Goal: Find specific page/section: Find specific page/section

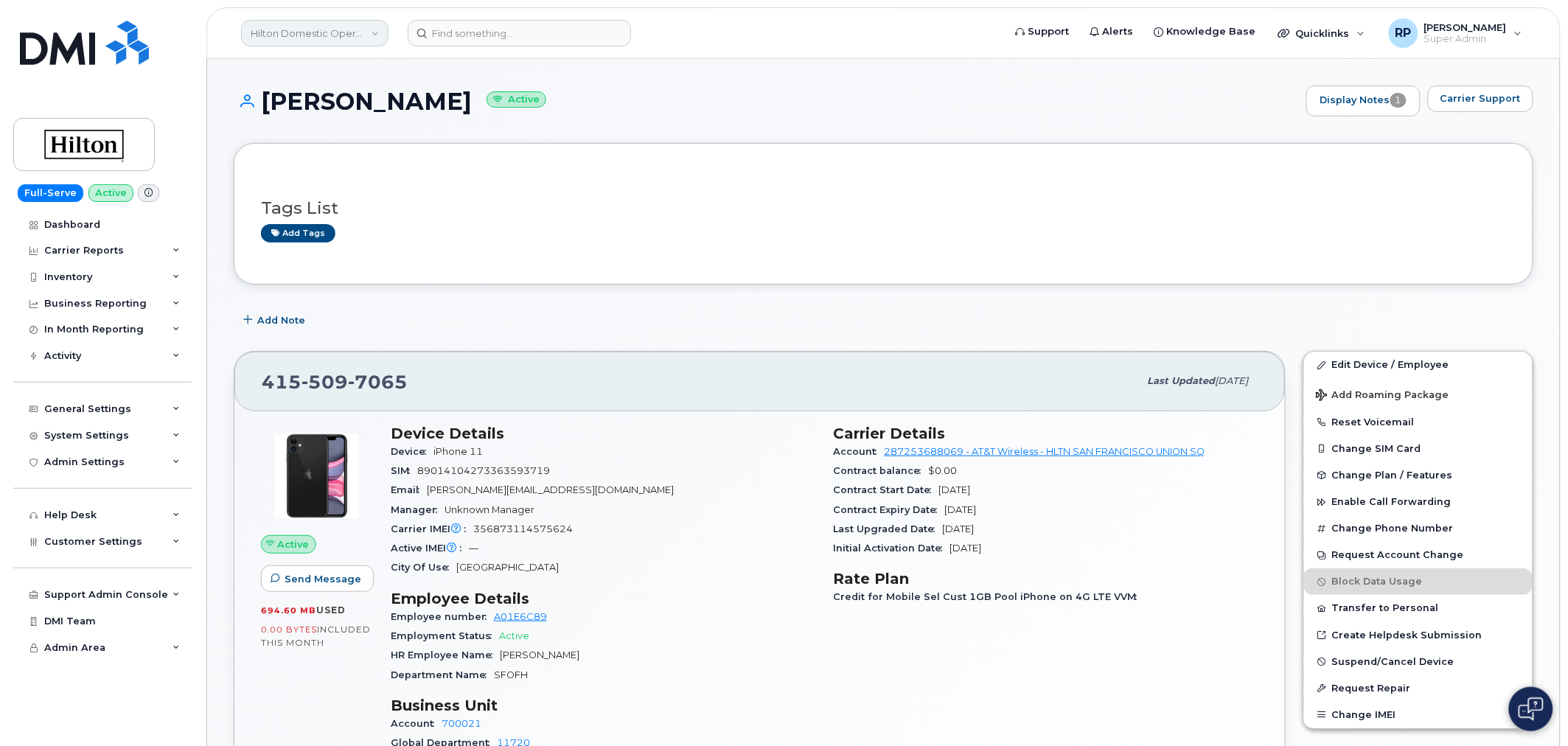
click at [339, 32] on link "Hilton Domestic Operating Company Inc" at bounding box center [314, 33] width 147 height 26
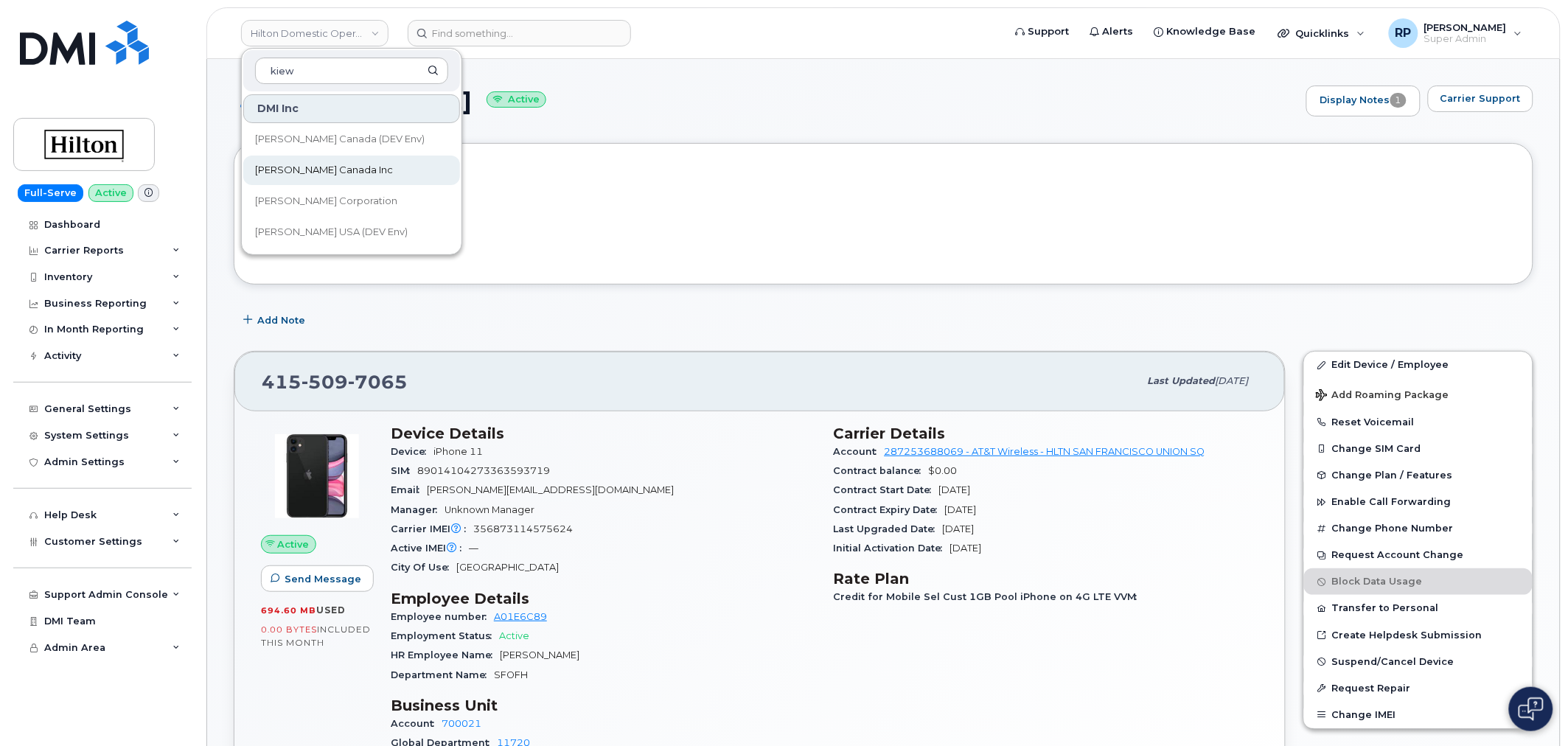
type input "kiew"
click at [322, 181] on link "Kiewit Canada Inc" at bounding box center [352, 171] width 217 height 30
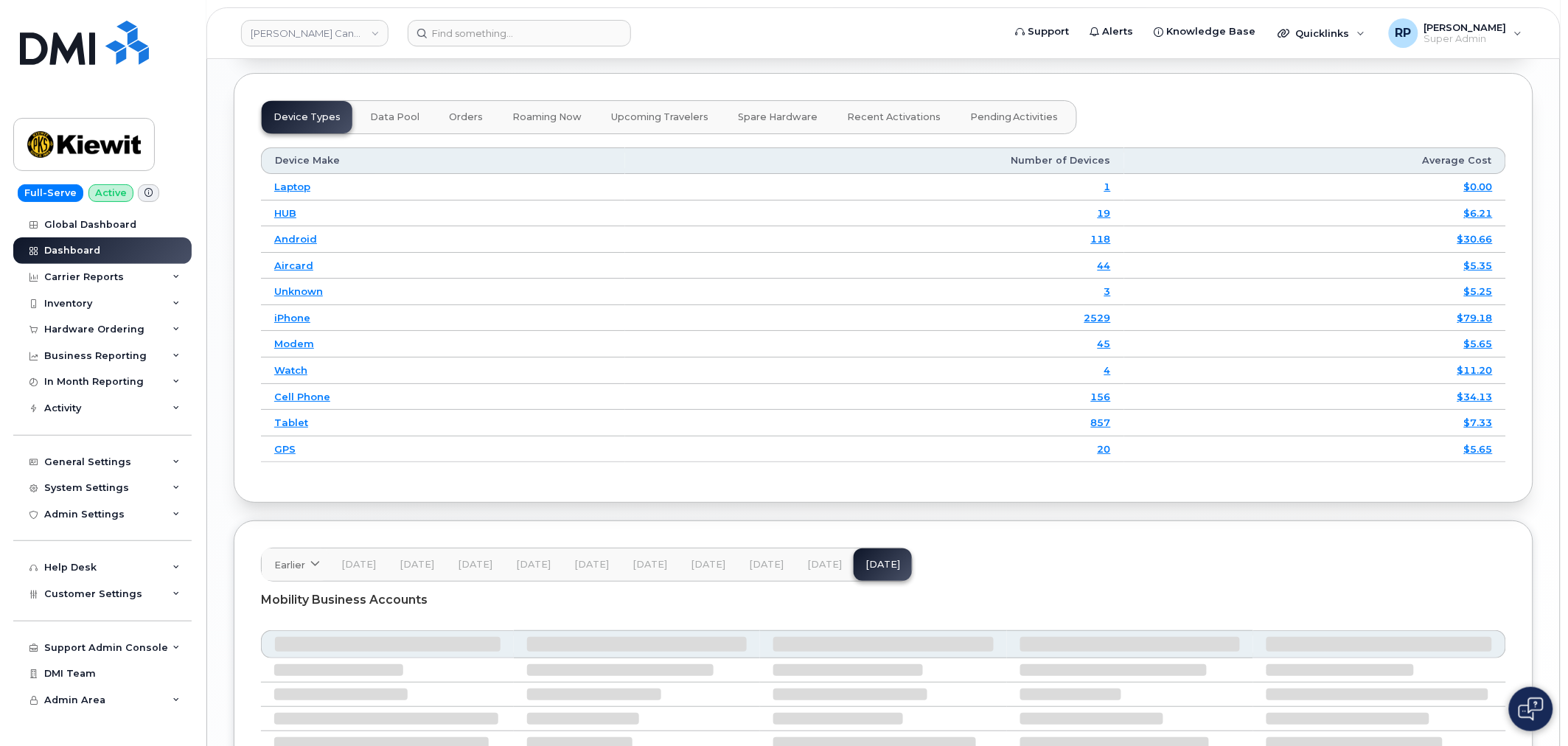
scroll to position [2102, 0]
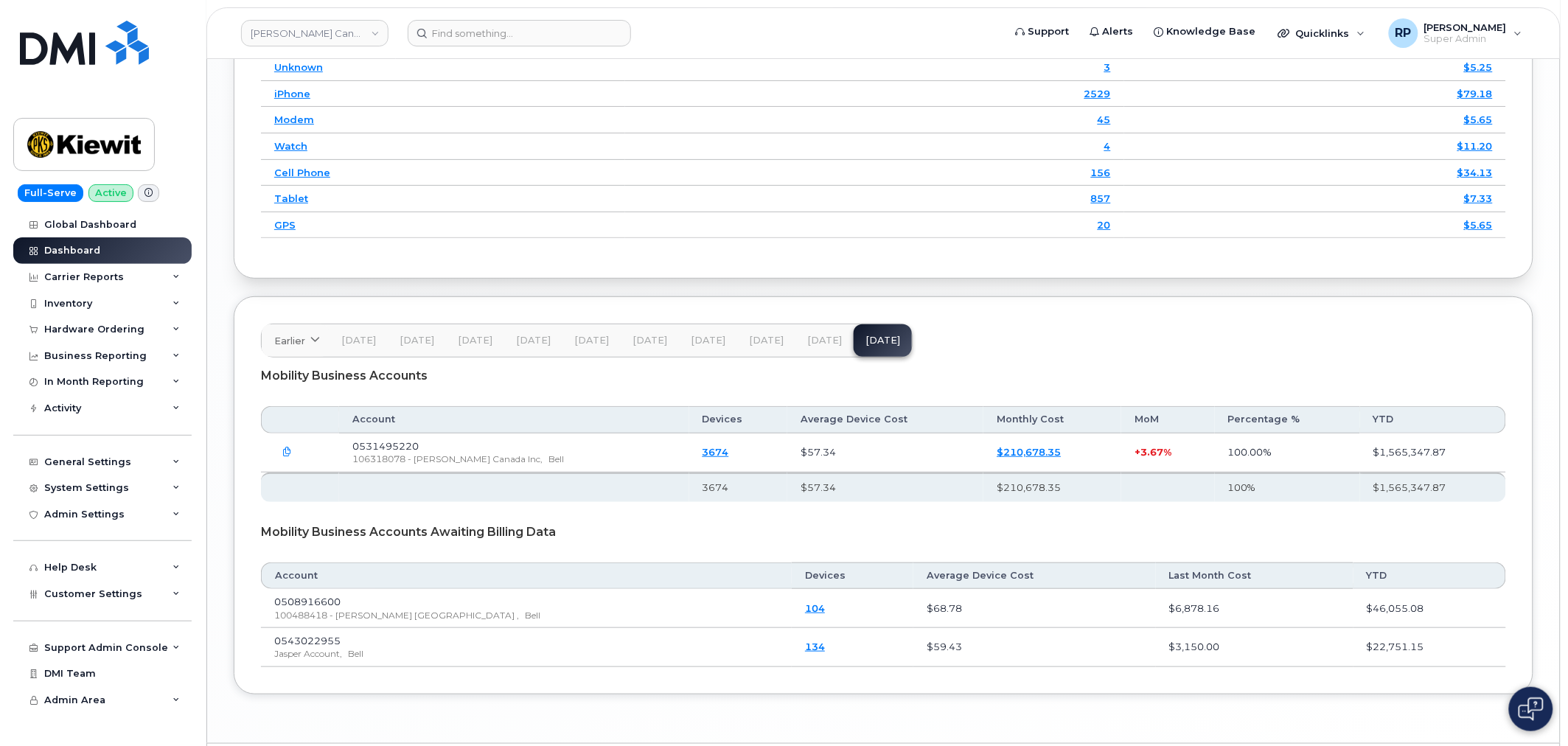
click at [762, 346] on span "[DATE]" at bounding box center [767, 341] width 35 height 12
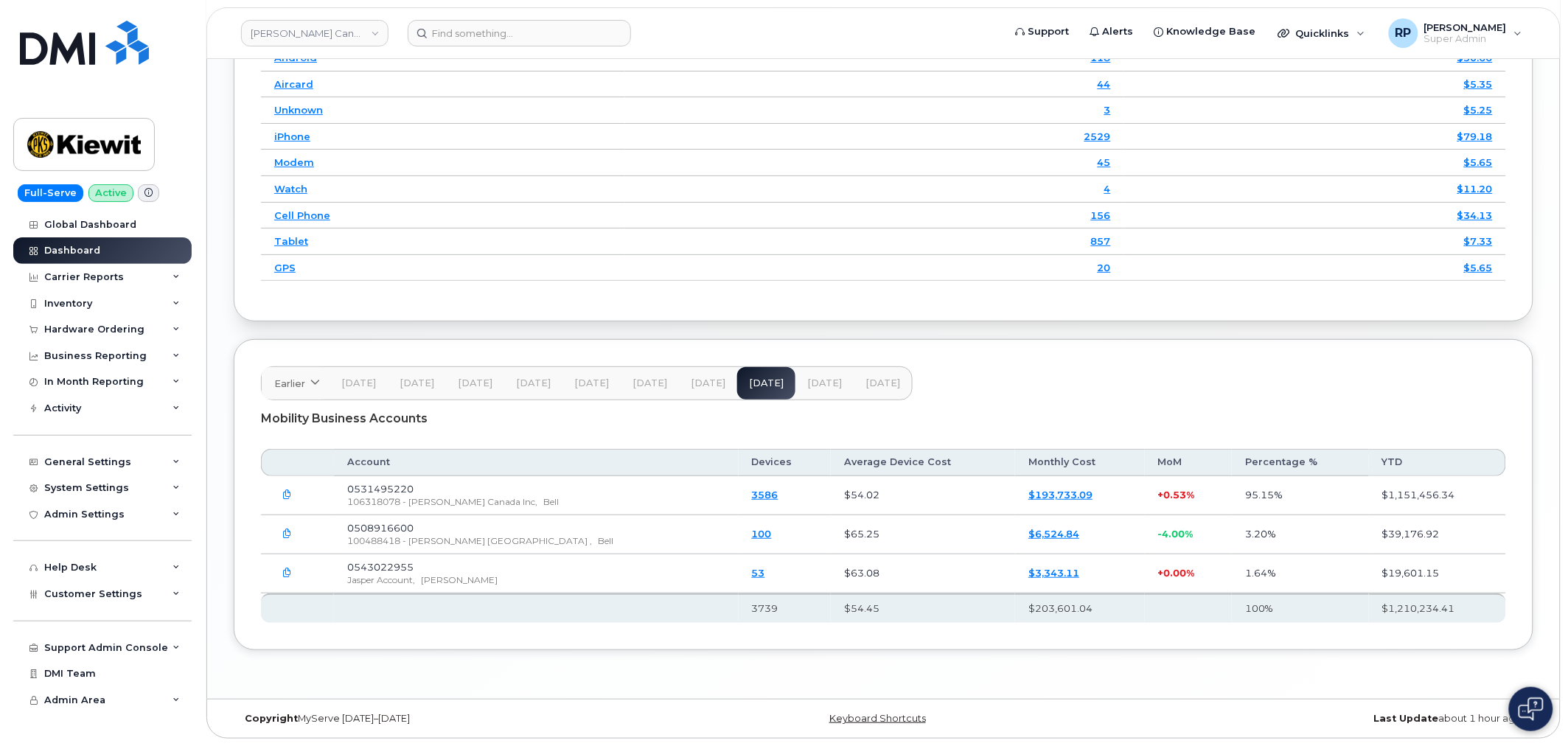
scroll to position [2076, 0]
click at [283, 573] on icon "button" at bounding box center [287, 573] width 10 height 10
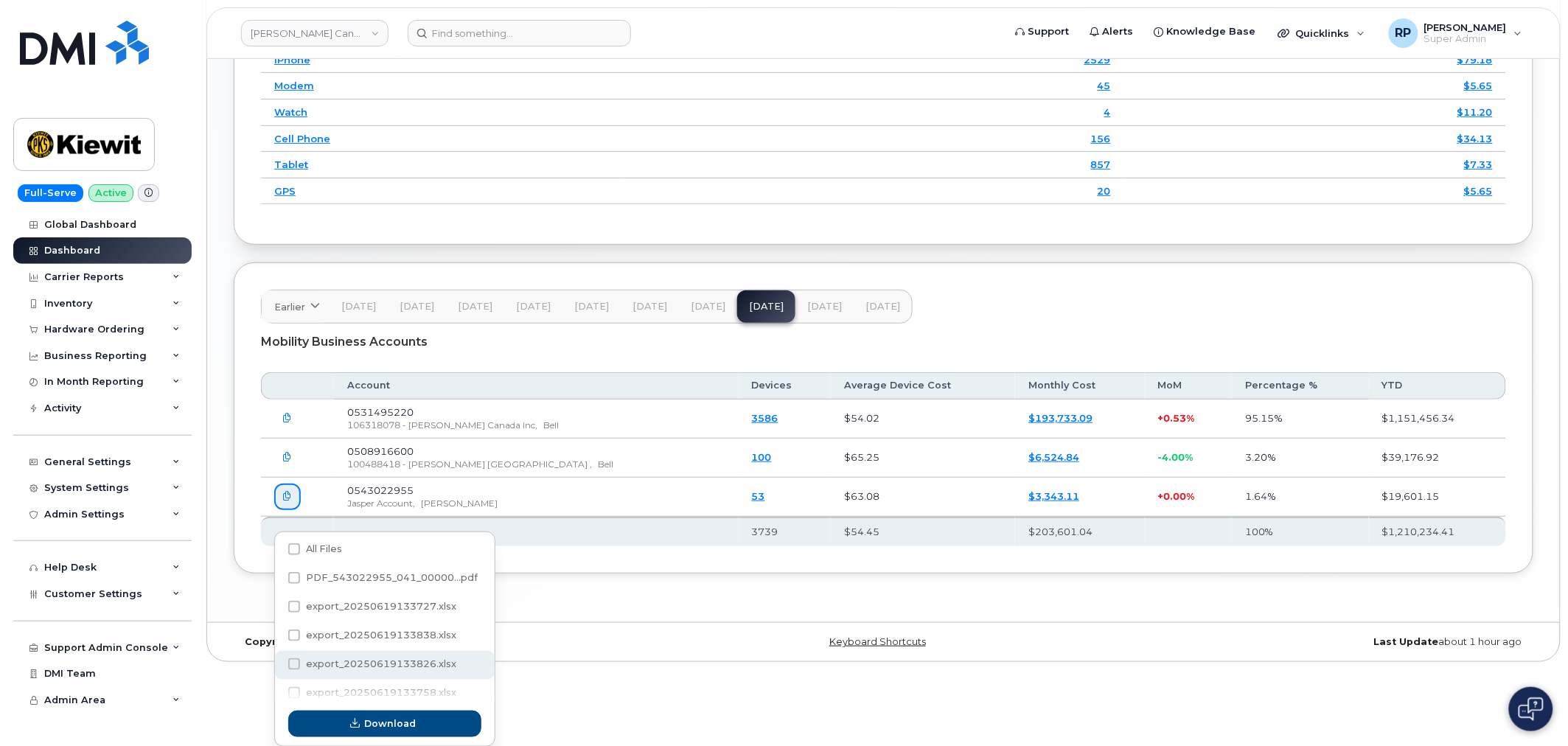
scroll to position [16, 0]
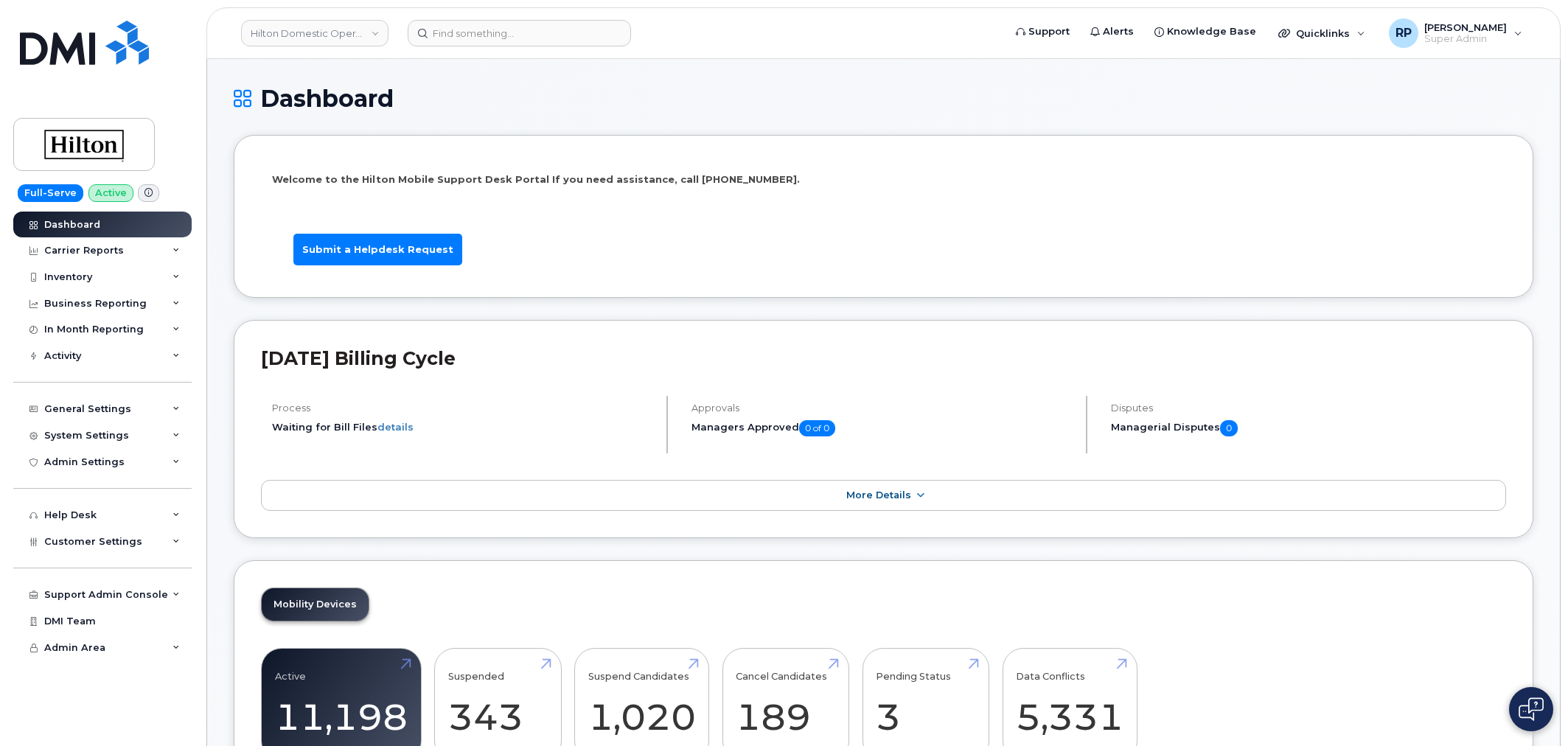
scroll to position [2150, 0]
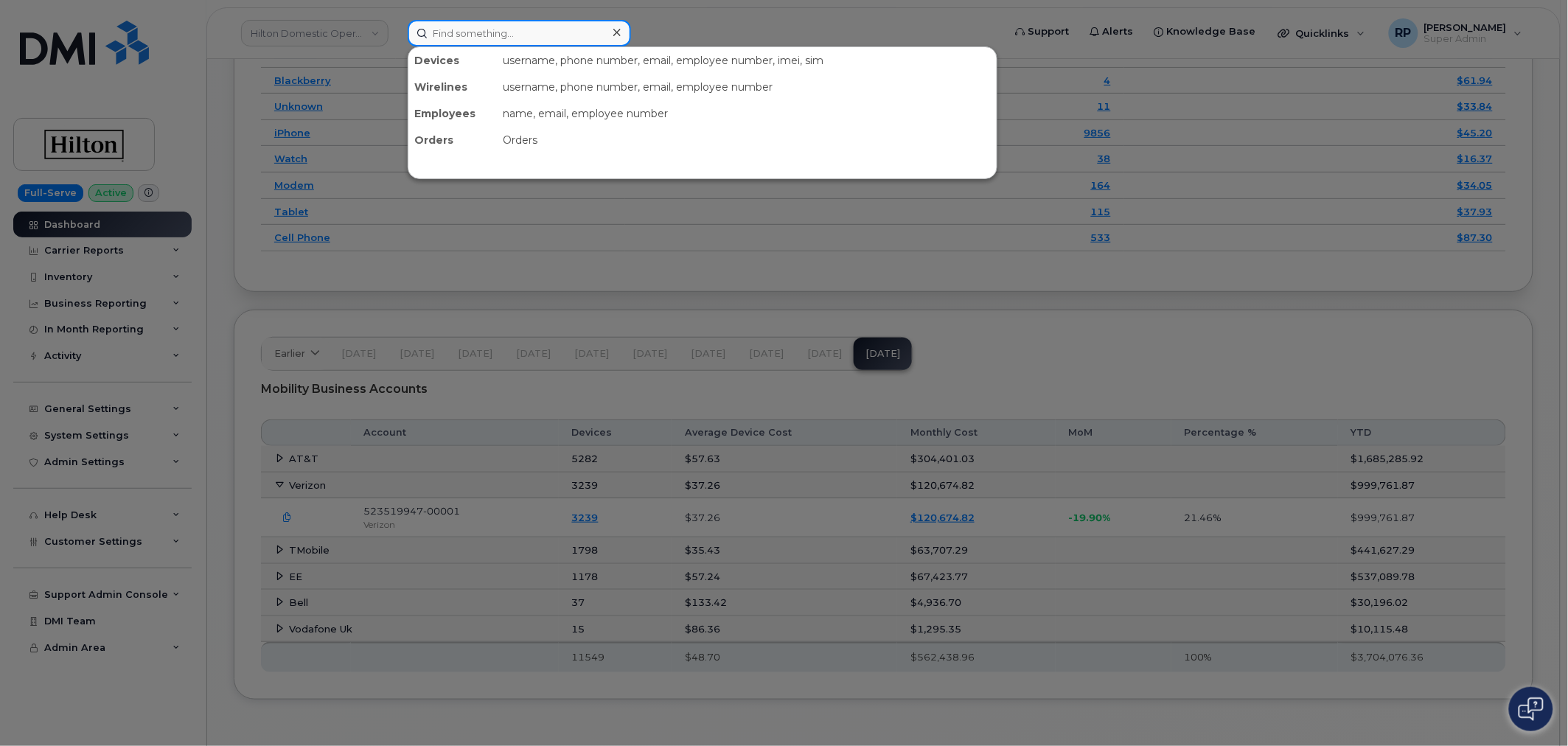
click at [479, 30] on input at bounding box center [519, 33] width 224 height 26
paste input "Paul Lanigan"
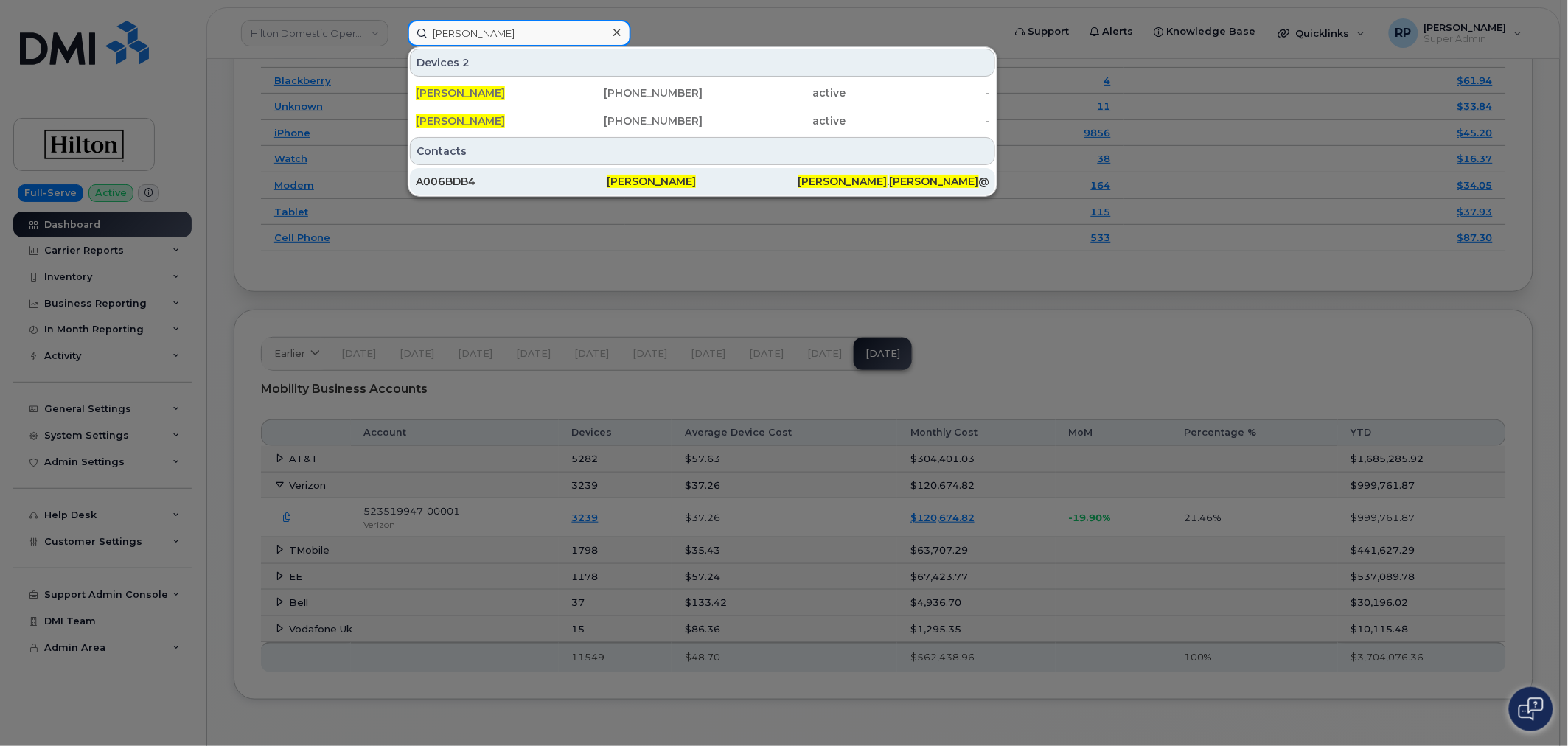
type input "Paul Lanigan"
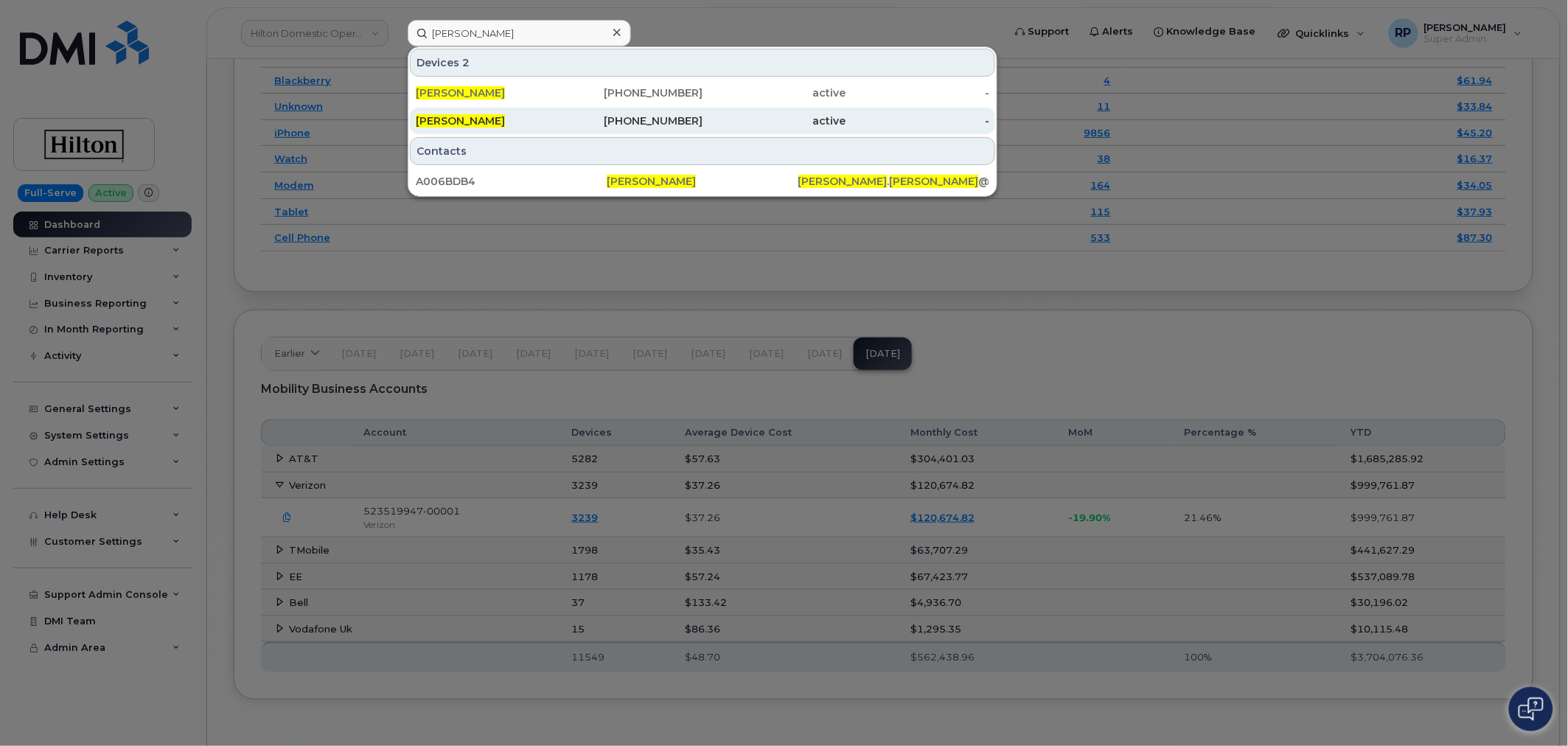
click at [455, 123] on span "Paul Lanigan" at bounding box center [460, 120] width 89 height 13
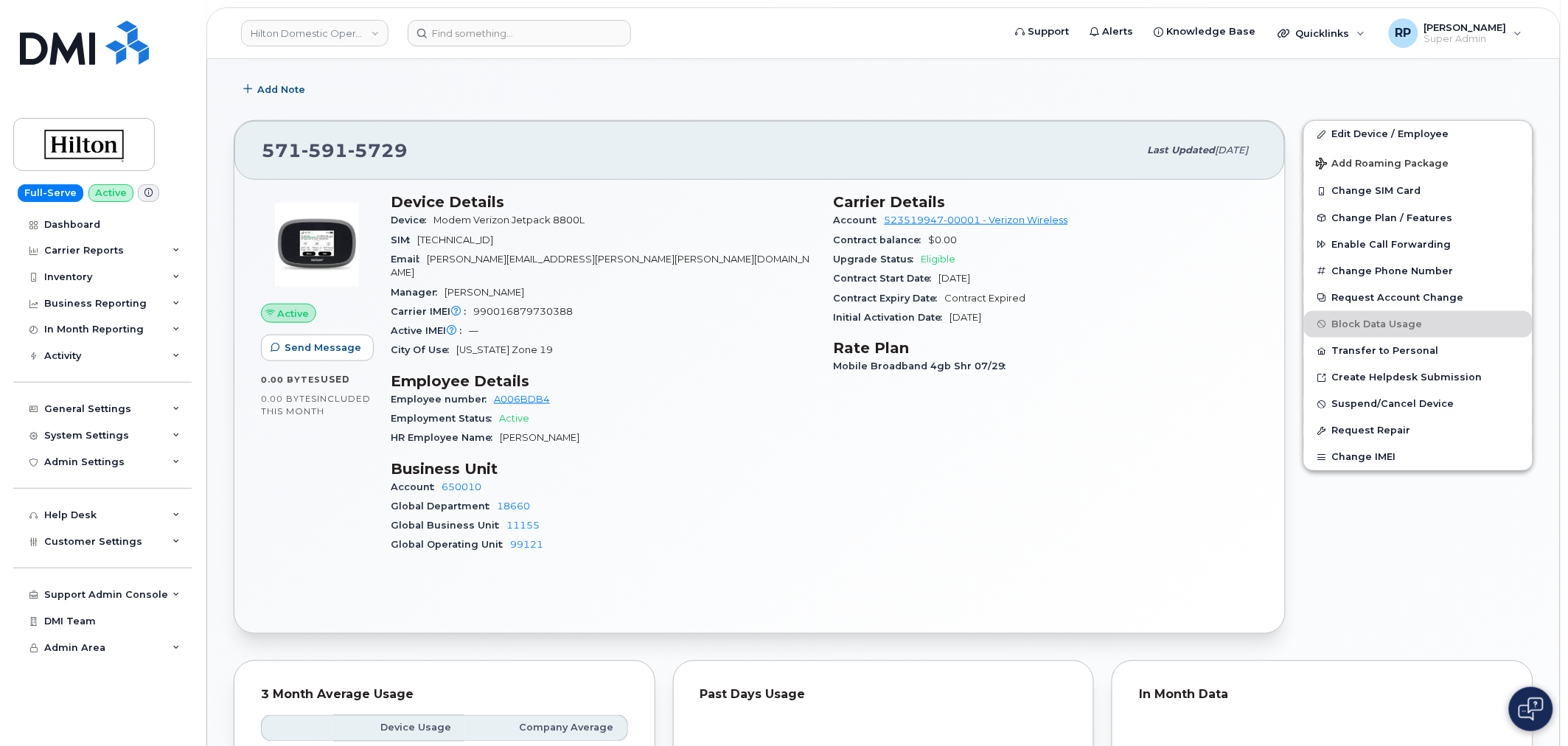
scroll to position [409, 0]
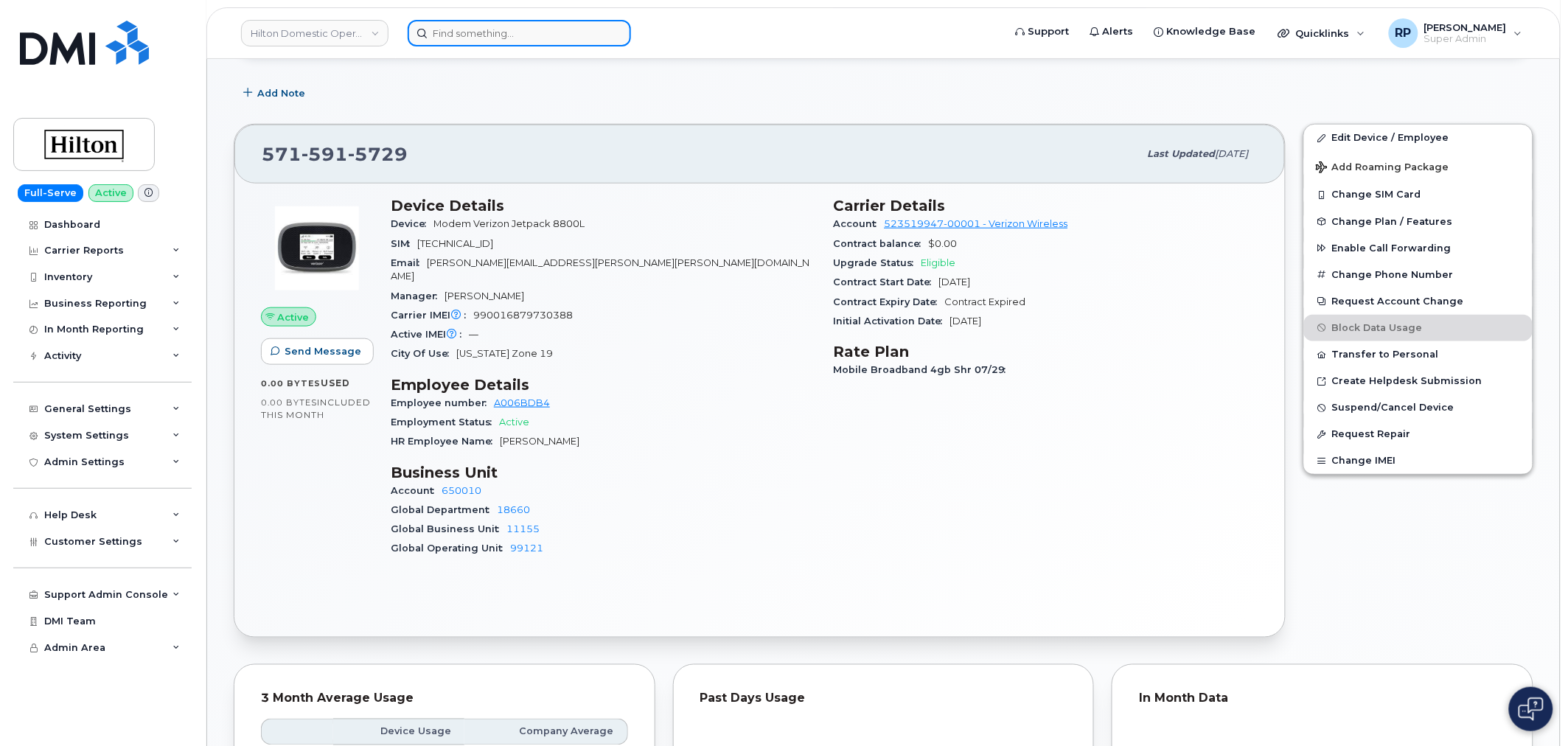
click at [568, 37] on input at bounding box center [519, 33] width 224 height 26
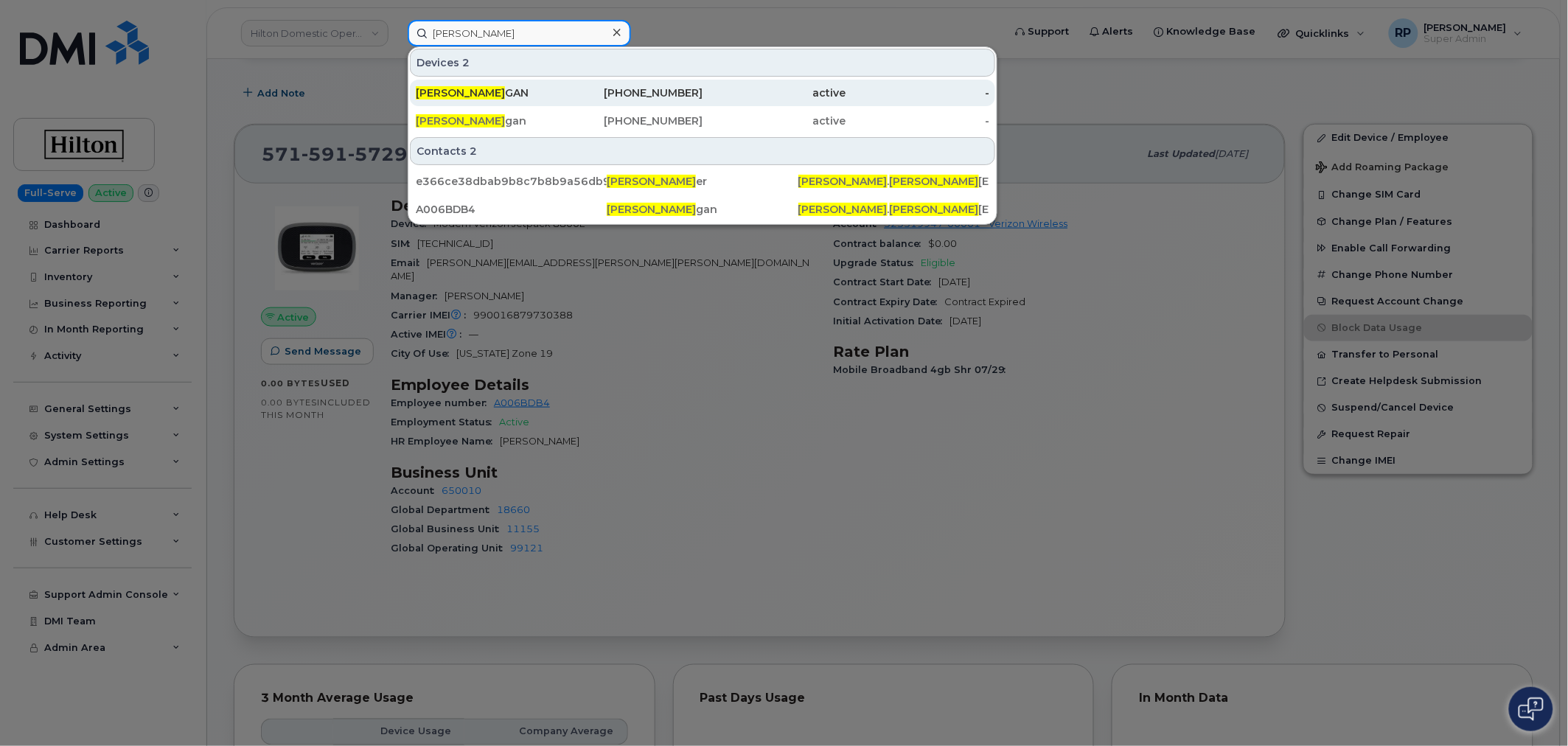
type input "paul lani"
click at [499, 89] on div "PAUL LANI GAN" at bounding box center [487, 92] width 144 height 15
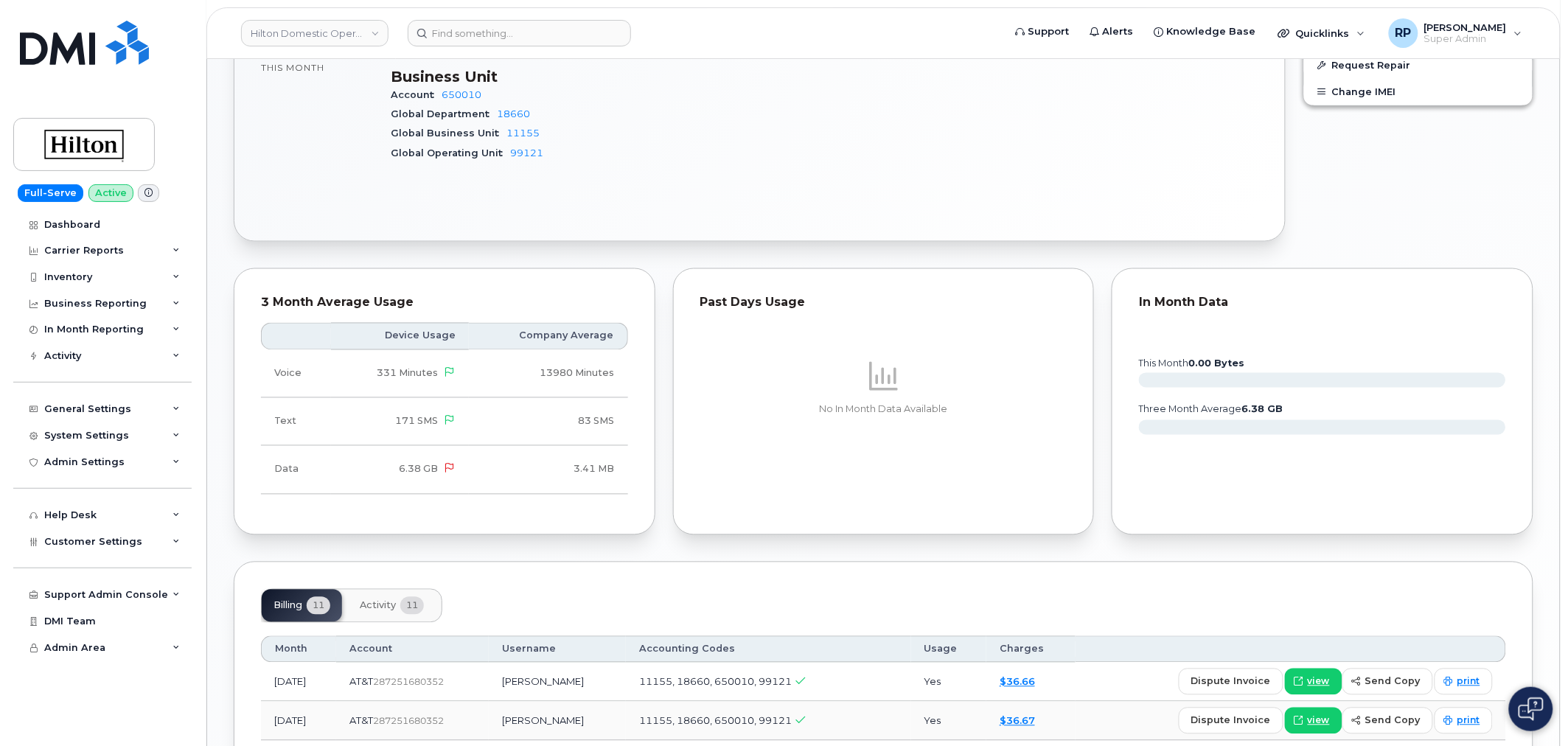
scroll to position [491, 0]
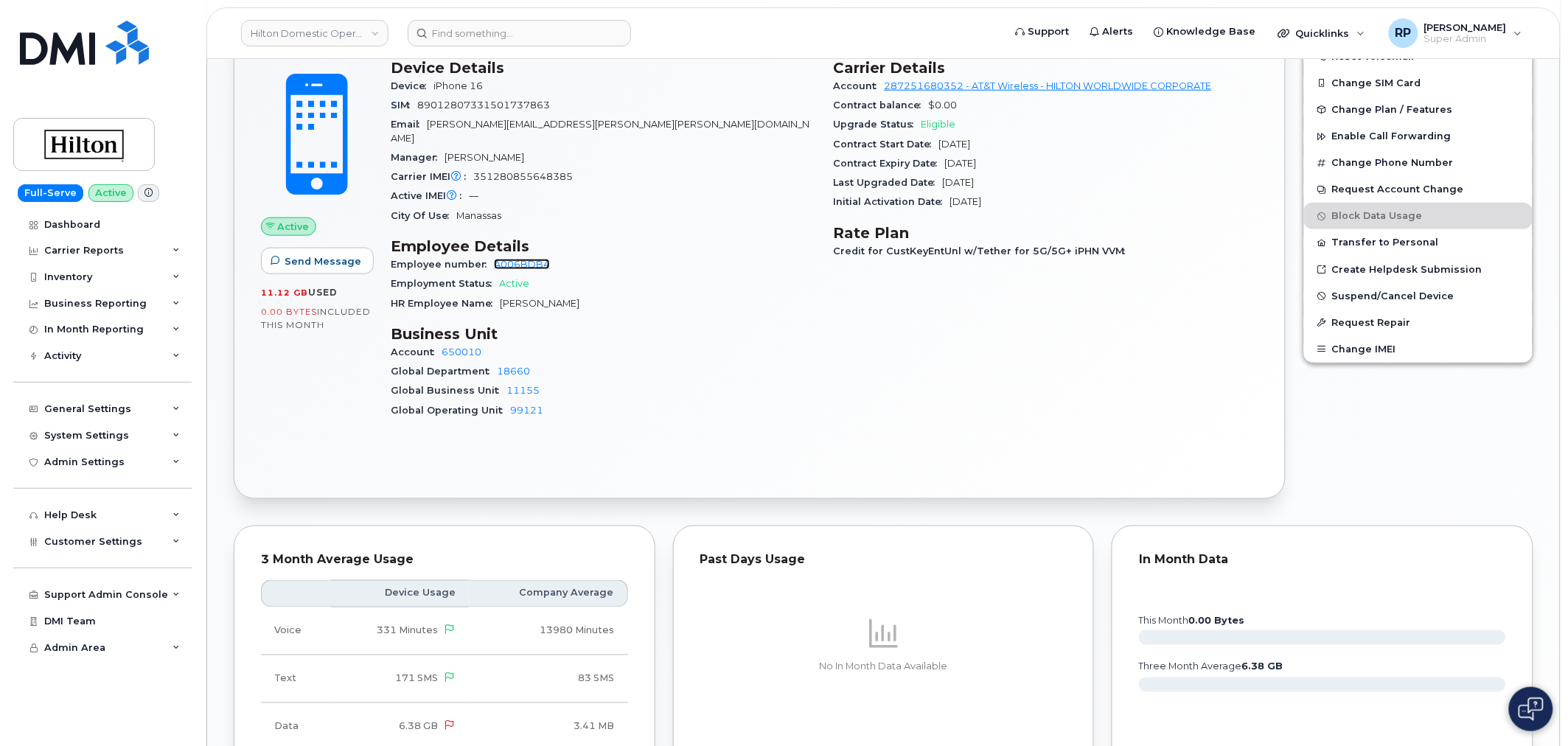
click at [527, 259] on link "A006BDB4" at bounding box center [522, 264] width 56 height 11
